Goal: Task Accomplishment & Management: Manage account settings

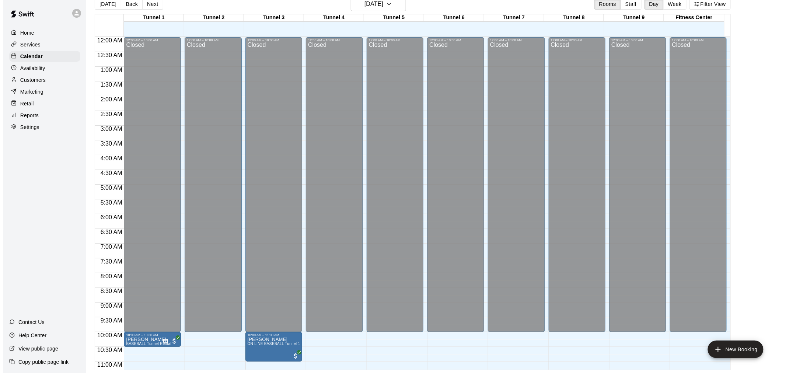
scroll to position [375, 0]
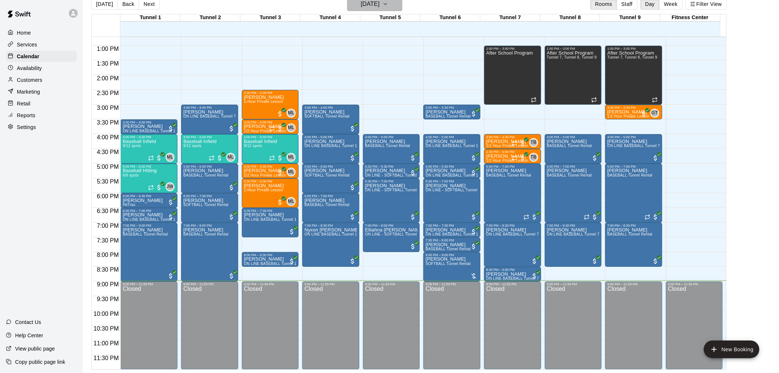
click at [365, 6] on h6 "[DATE]" at bounding box center [370, 4] width 19 height 10
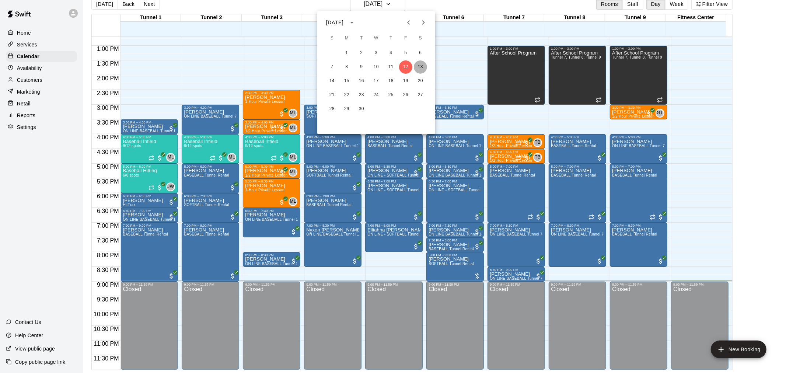
click at [425, 66] on button "13" at bounding box center [420, 66] width 13 height 13
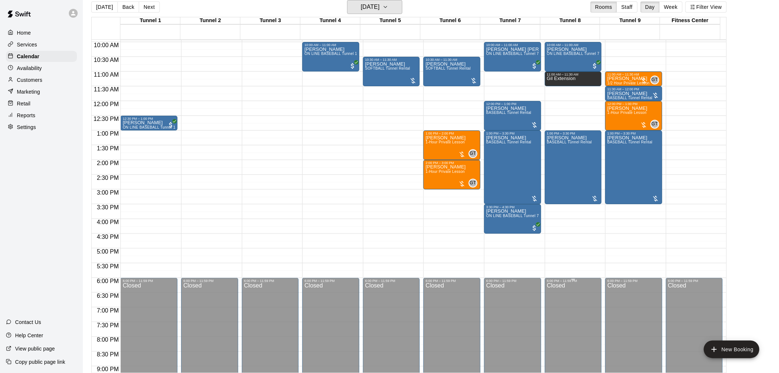
scroll to position [211, 0]
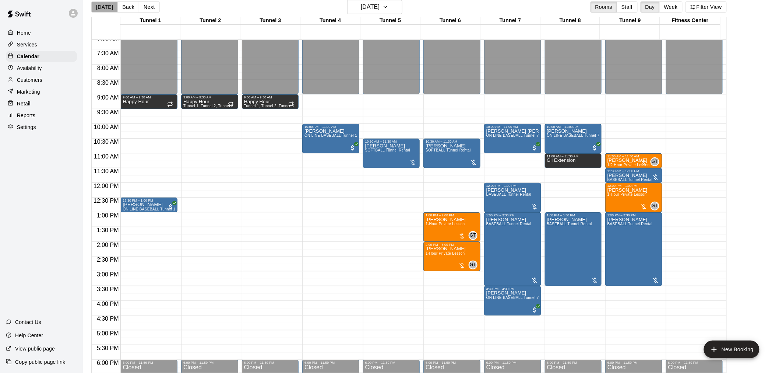
click at [108, 8] on button "[DATE]" at bounding box center [104, 6] width 27 height 11
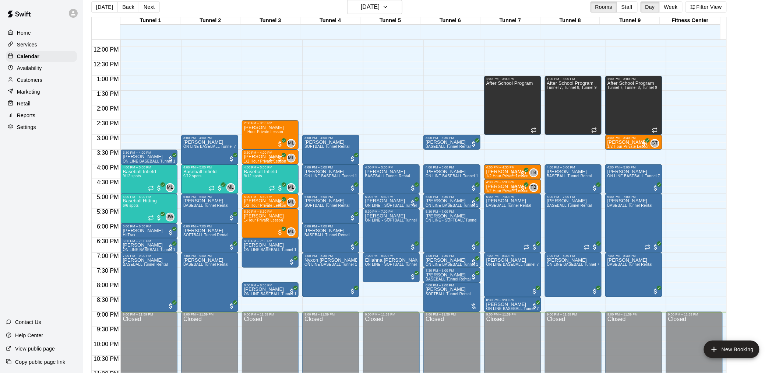
scroll to position [375, 0]
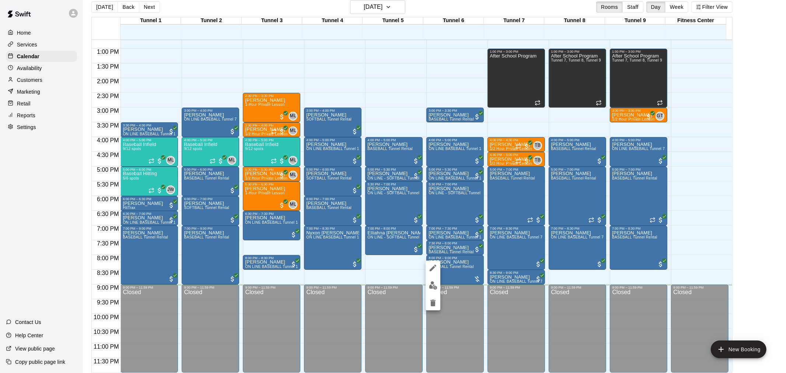
click at [434, 281] on img "edit" at bounding box center [433, 285] width 8 height 8
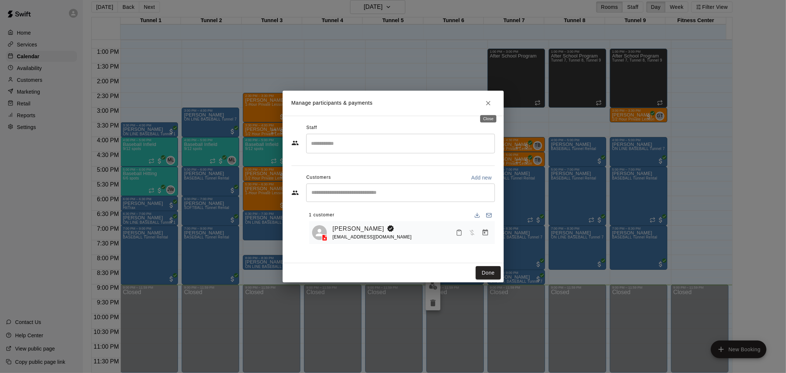
click at [489, 101] on icon "Close" at bounding box center [487, 102] width 7 height 7
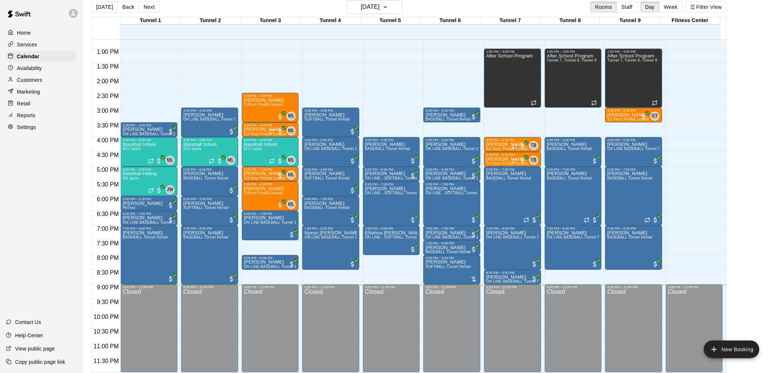
click at [141, 5] on button "Next" at bounding box center [149, 6] width 21 height 11
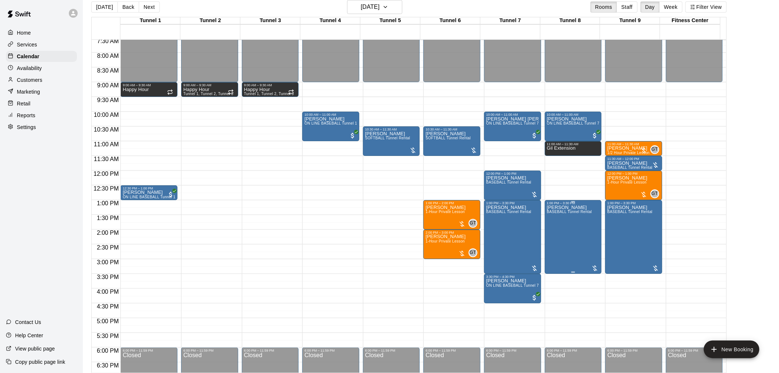
scroll to position [211, 0]
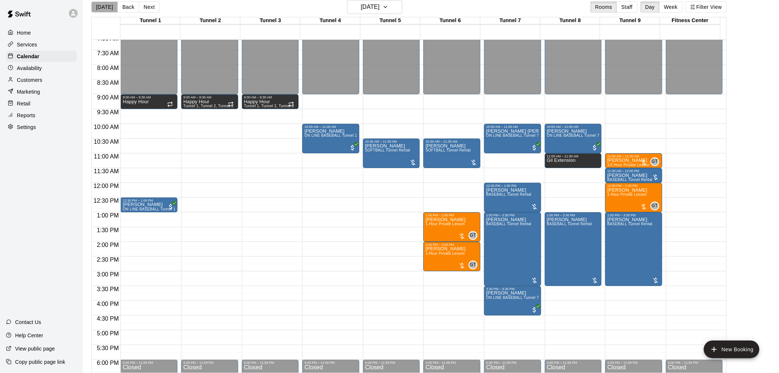
click at [105, 7] on button "[DATE]" at bounding box center [104, 6] width 27 height 11
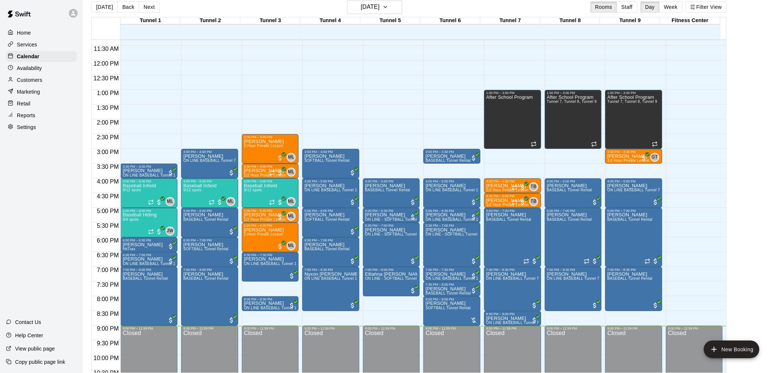
scroll to position [334, 0]
click at [49, 121] on div "Reports" at bounding box center [41, 115] width 71 height 11
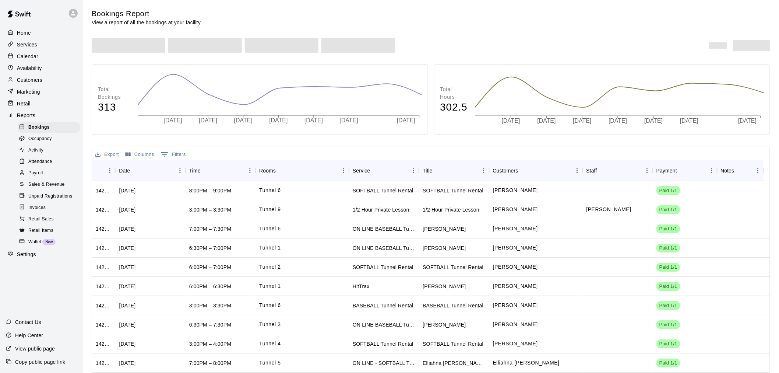
click at [50, 200] on span "Unpaid Registrations" at bounding box center [50, 196] width 44 height 7
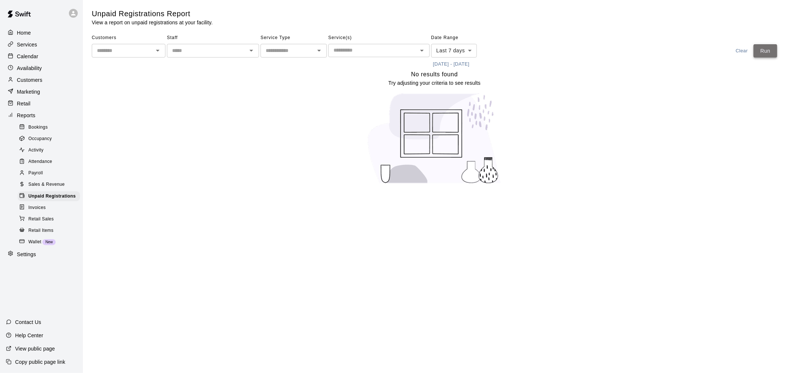
click at [774, 52] on button "Run" at bounding box center [765, 51] width 24 height 14
click at [73, 14] on icon at bounding box center [73, 13] width 4 height 4
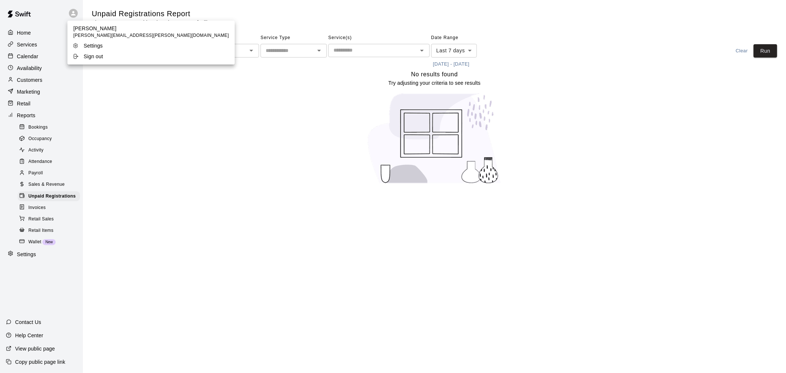
click at [84, 56] on p "Sign out" at bounding box center [94, 56] width 20 height 7
